Goal: Navigation & Orientation: Find specific page/section

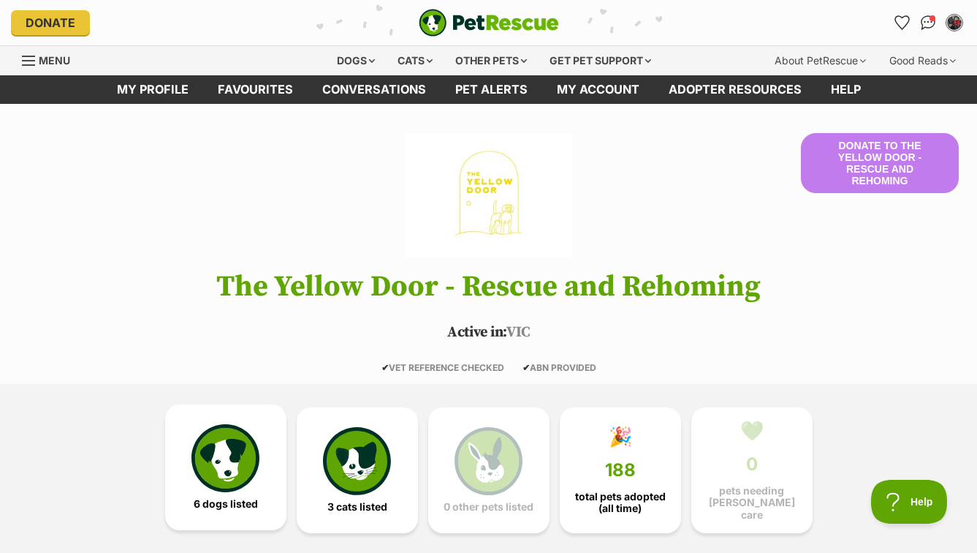
click at [241, 456] on img at bounding box center [225, 457] width 67 height 67
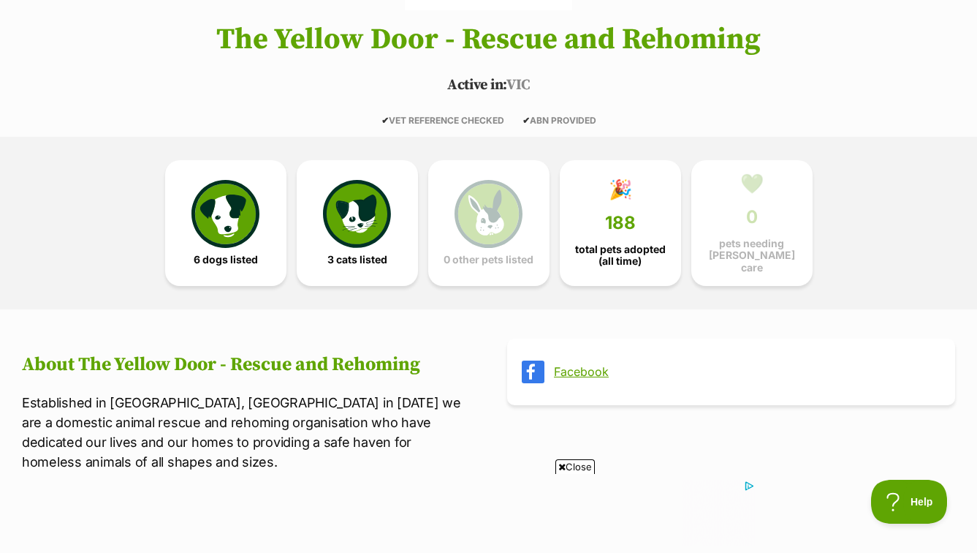
scroll to position [246, 0]
click at [628, 231] on link "🎉 188 total pets adopted (all time)" at bounding box center [620, 221] width 121 height 126
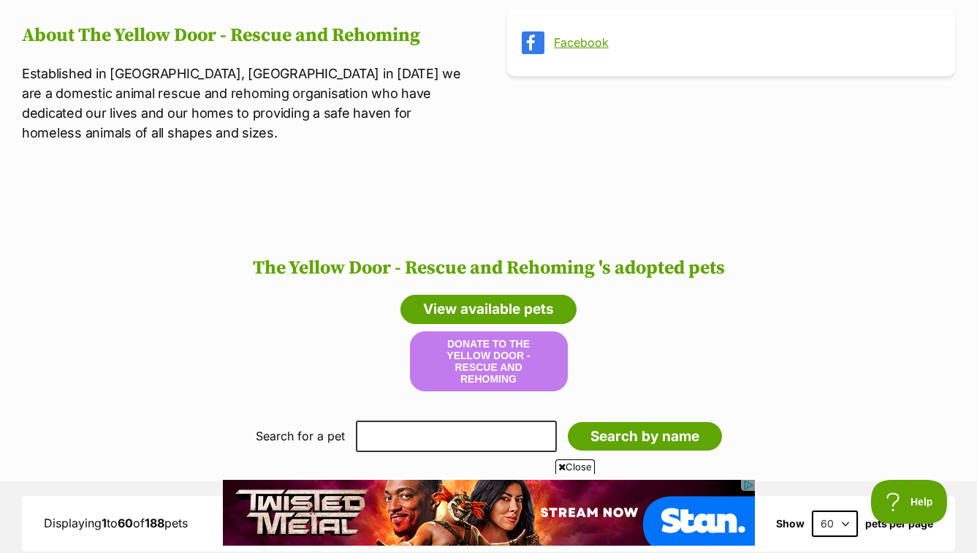
scroll to position [558, 0]
